Goal: Task Accomplishment & Management: Use online tool/utility

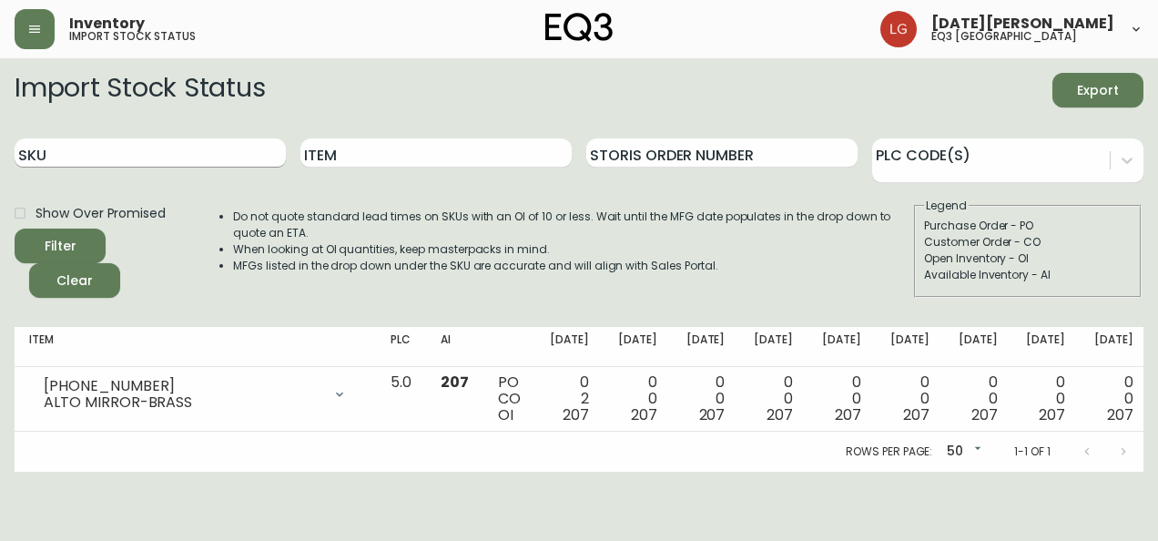
click at [47, 157] on input "SKU" at bounding box center [150, 152] width 271 height 29
paste input "[PHONE_NUMBER]"
click at [15, 229] on button "Filter" at bounding box center [60, 246] width 91 height 35
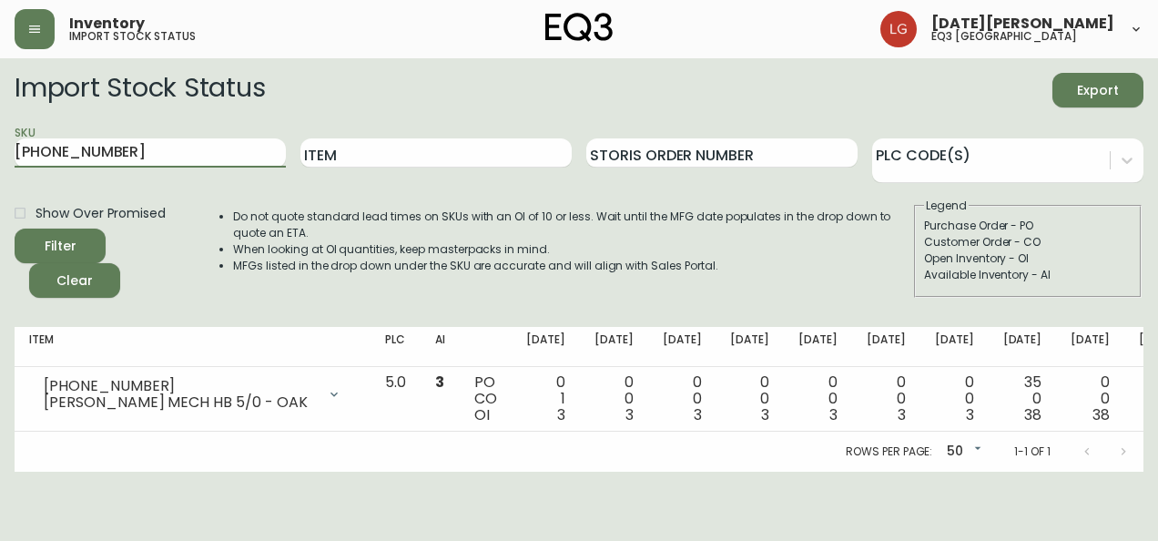
drag, startPoint x: 136, startPoint y: 144, endPoint x: -4, endPoint y: 189, distance: 146.5
click at [0, 189] on html "Inventory import stock status [DATE][PERSON_NAME] eq3 [GEOGRAPHIC_DATA] Import …" at bounding box center [579, 236] width 1158 height 472
paste input "5"
click at [15, 229] on button "Filter" at bounding box center [60, 246] width 91 height 35
drag, startPoint x: 164, startPoint y: 149, endPoint x: -4, endPoint y: 180, distance: 170.4
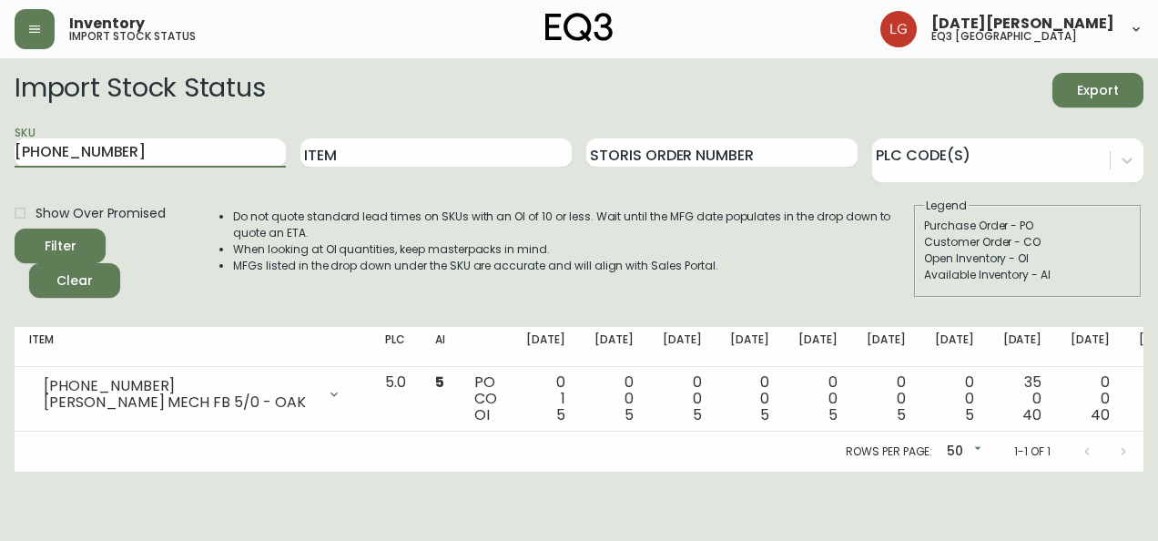
click at [0, 180] on html "Inventory import stock status [DATE][PERSON_NAME] eq3 [GEOGRAPHIC_DATA] Import …" at bounding box center [579, 236] width 1158 height 472
paste input "6"
type input "[PHONE_NUMBER]"
click at [15, 229] on button "Filter" at bounding box center [60, 246] width 91 height 35
